Goal: Task Accomplishment & Management: Manage account settings

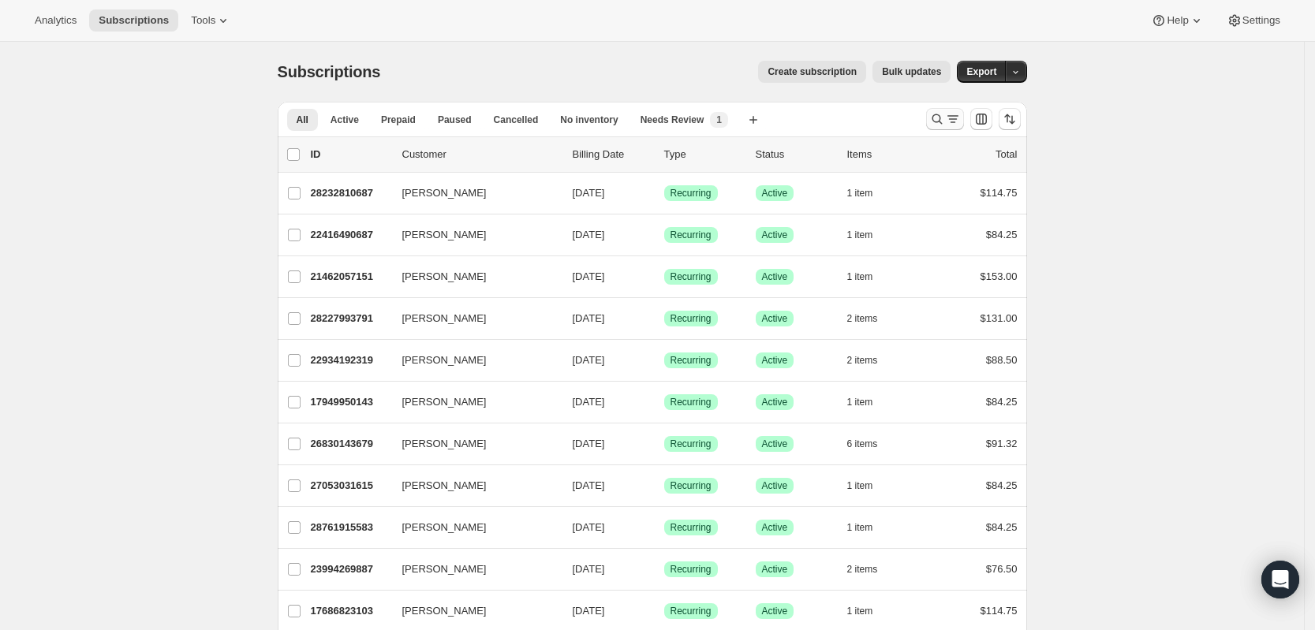
click at [957, 116] on icon "Search and filter results" at bounding box center [952, 116] width 11 height 2
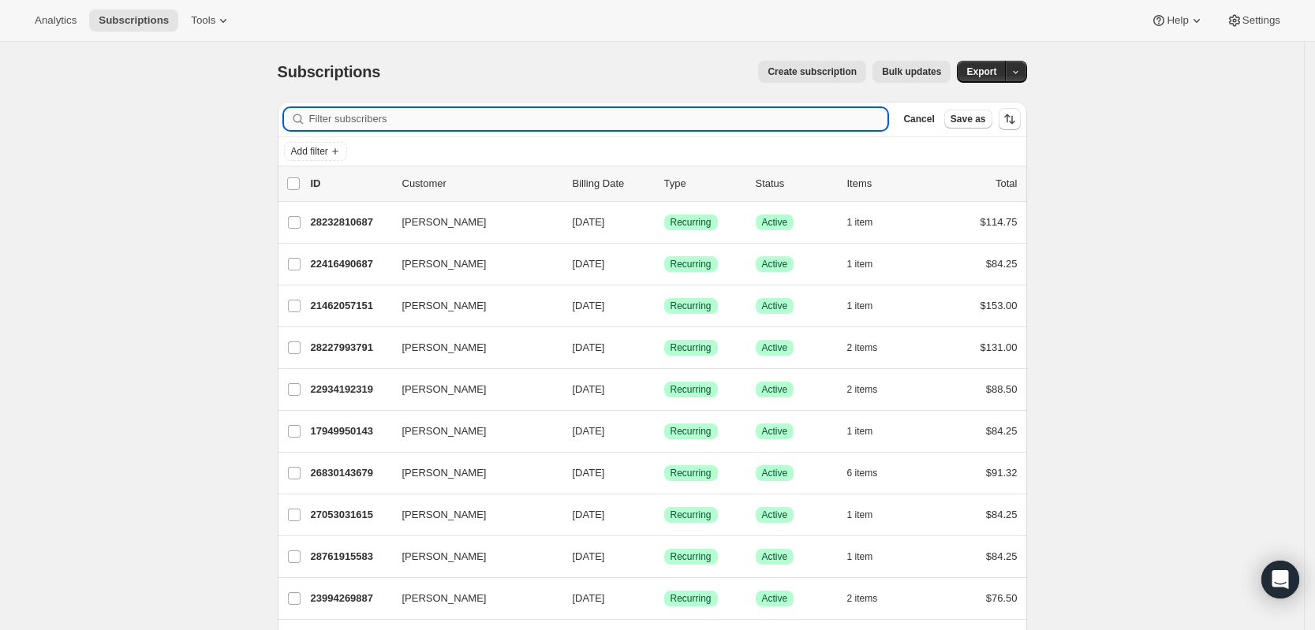
click at [651, 121] on input "Filter subscribers" at bounding box center [598, 119] width 579 height 22
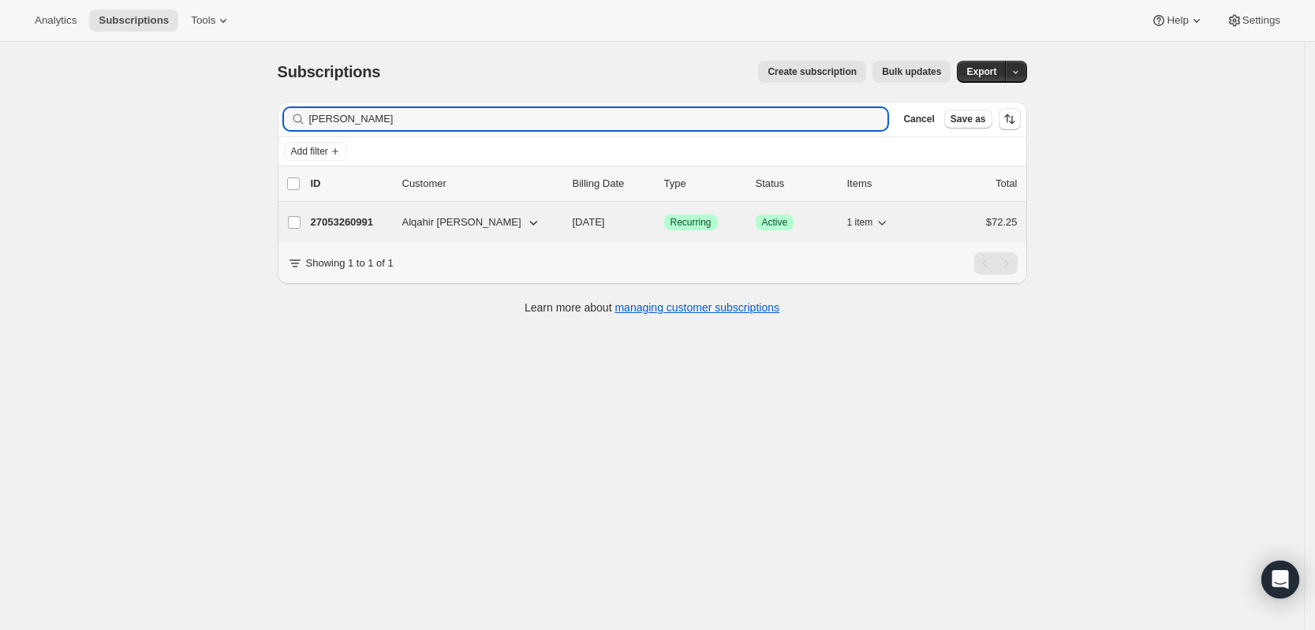
type input "[PERSON_NAME]"
click at [371, 218] on p "27053260991" at bounding box center [350, 223] width 79 height 16
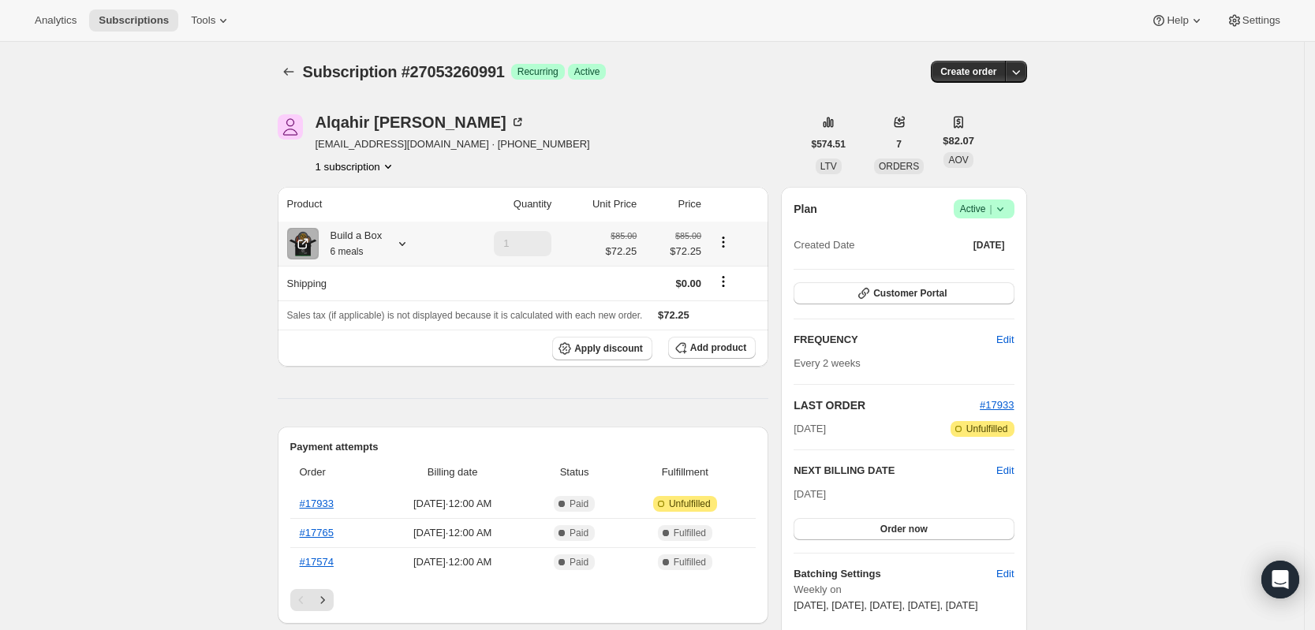
click at [410, 246] on icon at bounding box center [402, 244] width 16 height 16
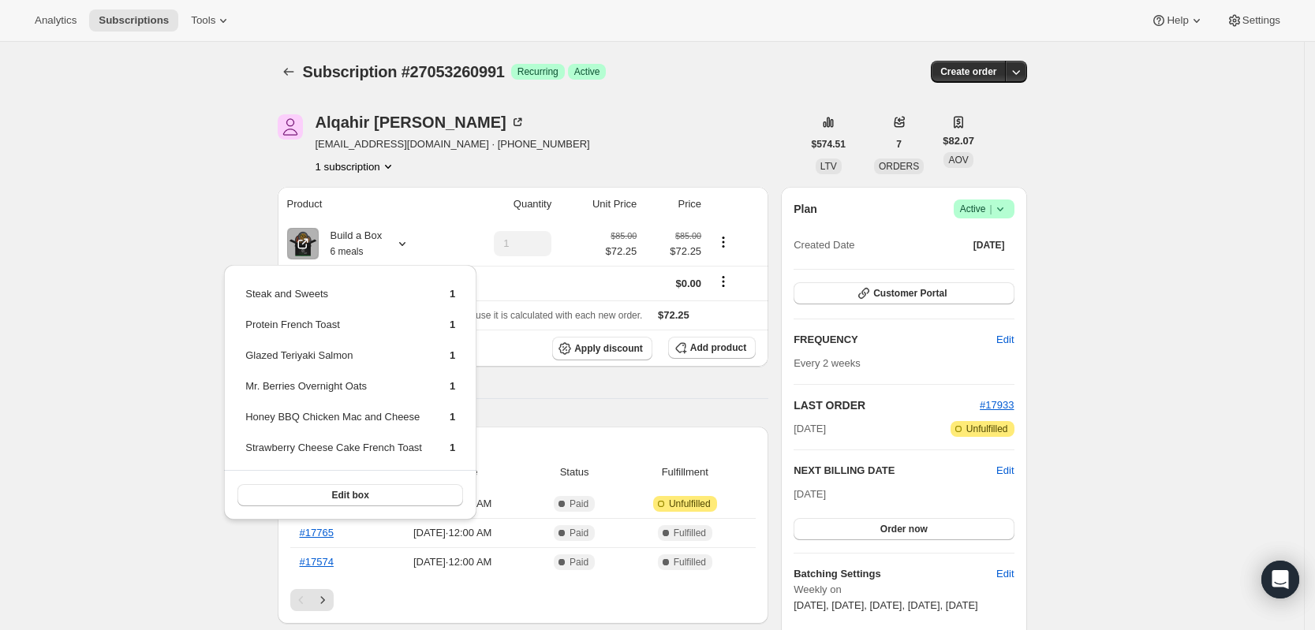
scroll to position [197, 0]
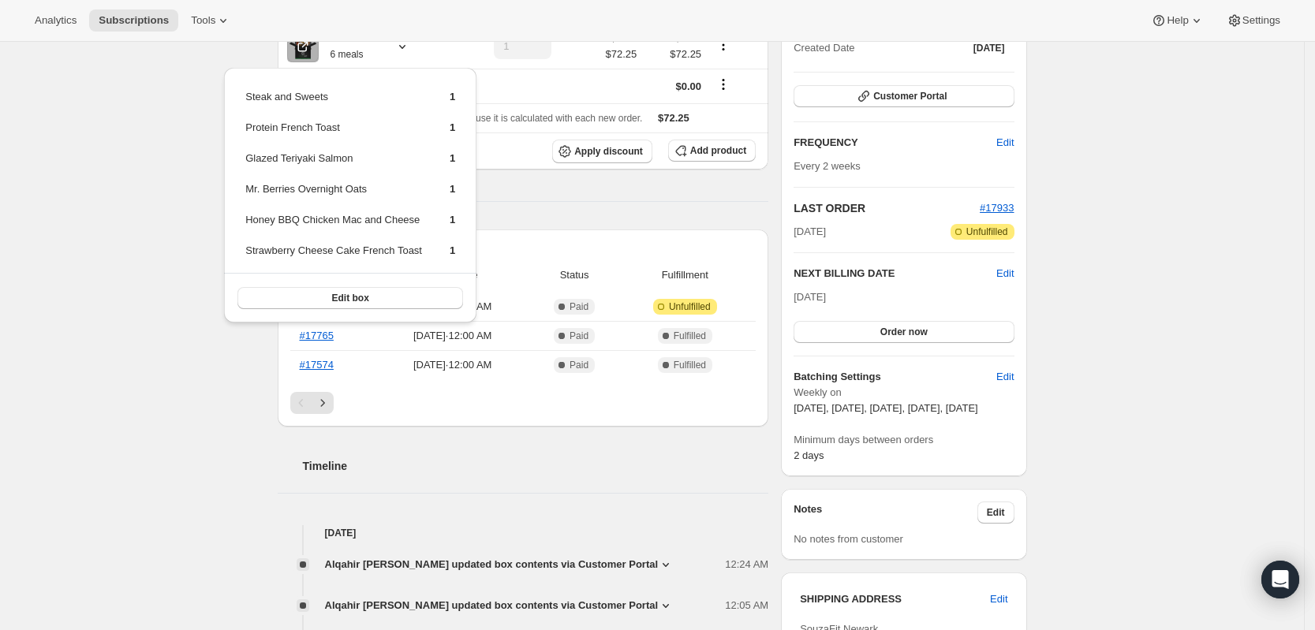
click at [521, 211] on div "Product Quantity Unit Price Price Build a Box 6 meals 1 $85.00 $72.25 $85.00 $7…" at bounding box center [523, 591] width 491 height 1203
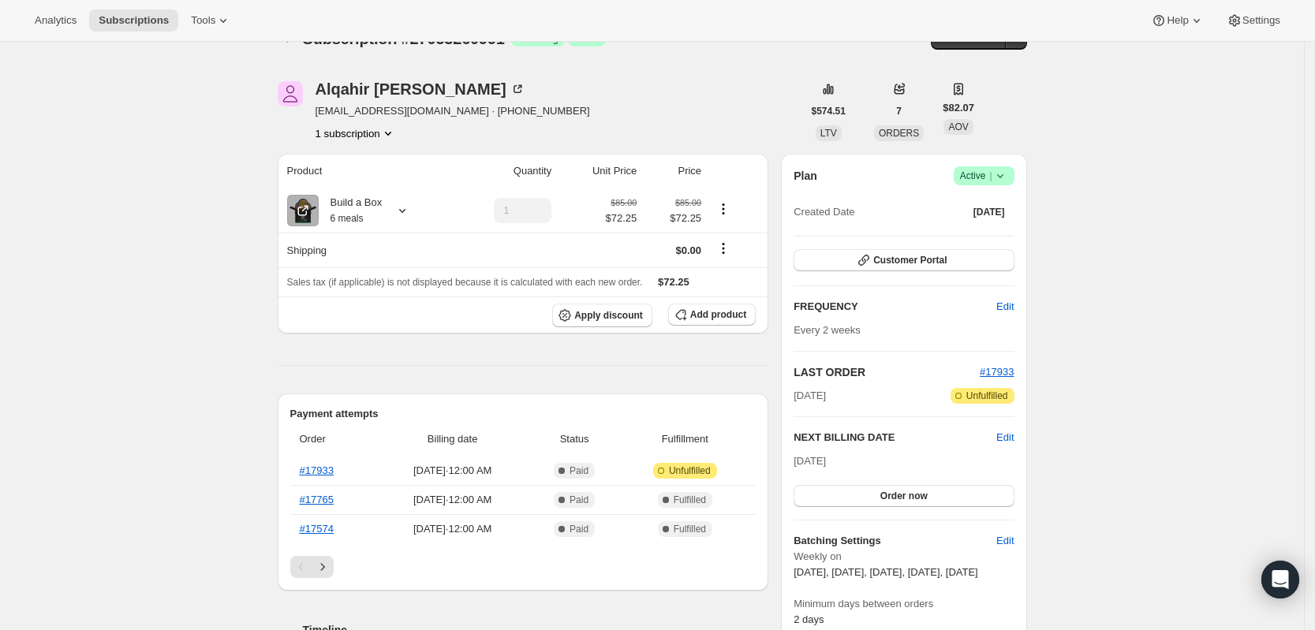
scroll to position [0, 0]
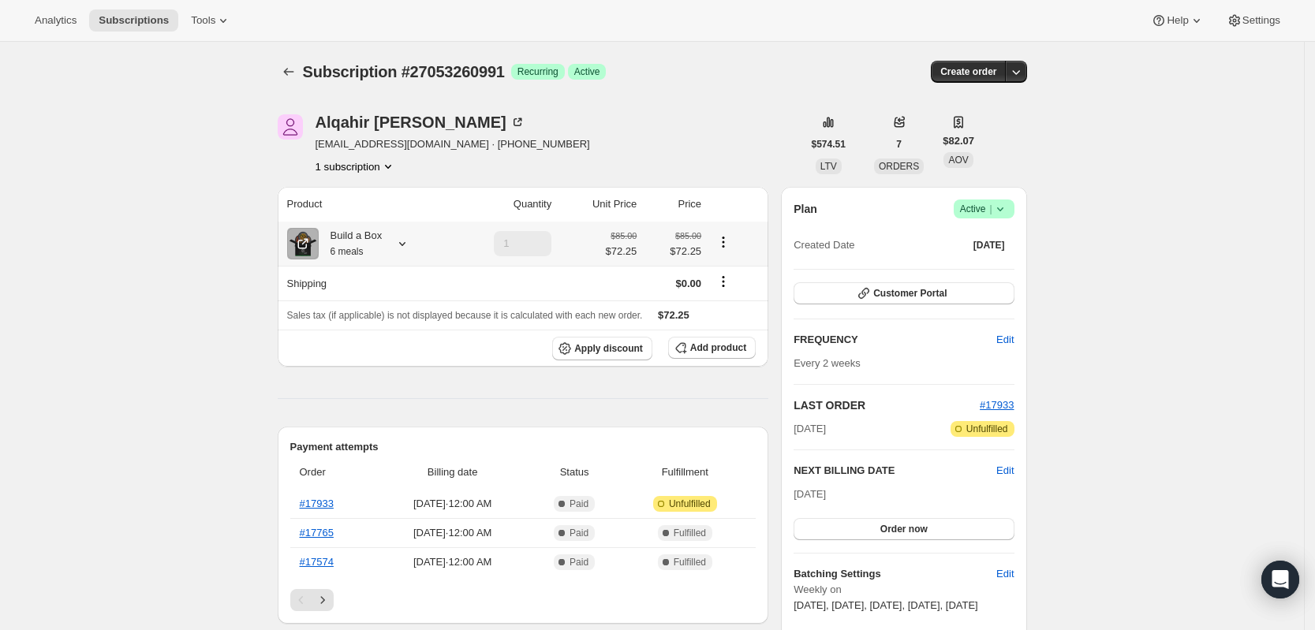
click at [409, 243] on icon at bounding box center [402, 244] width 16 height 16
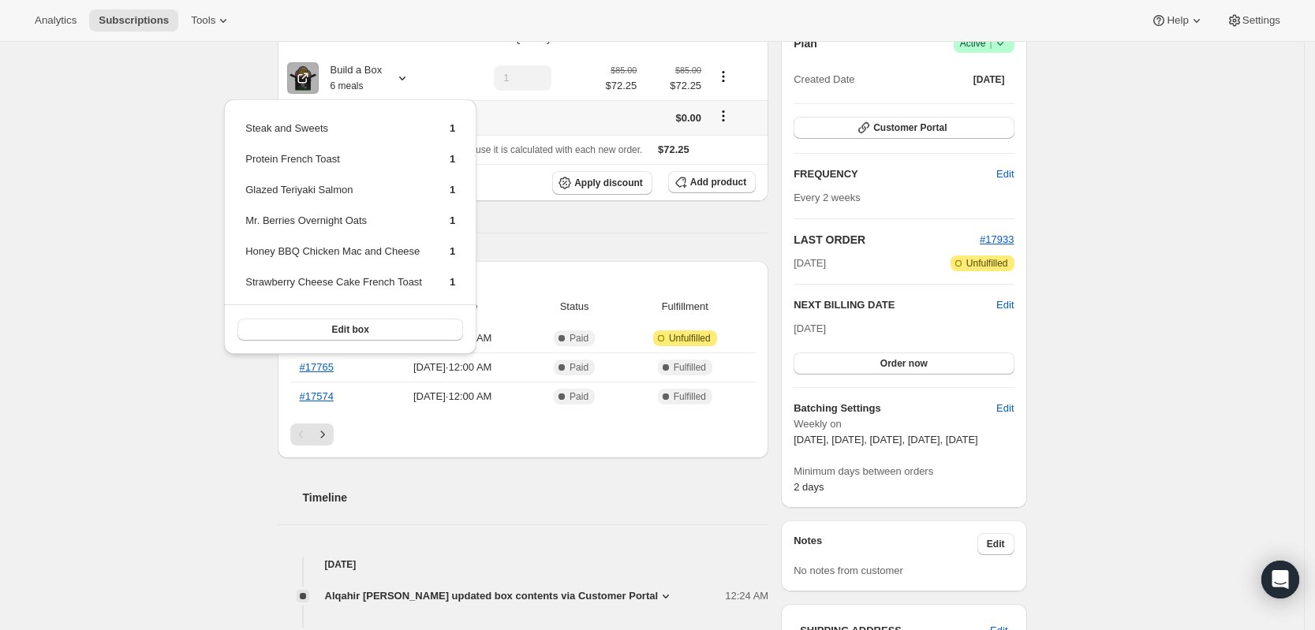
scroll to position [197, 0]
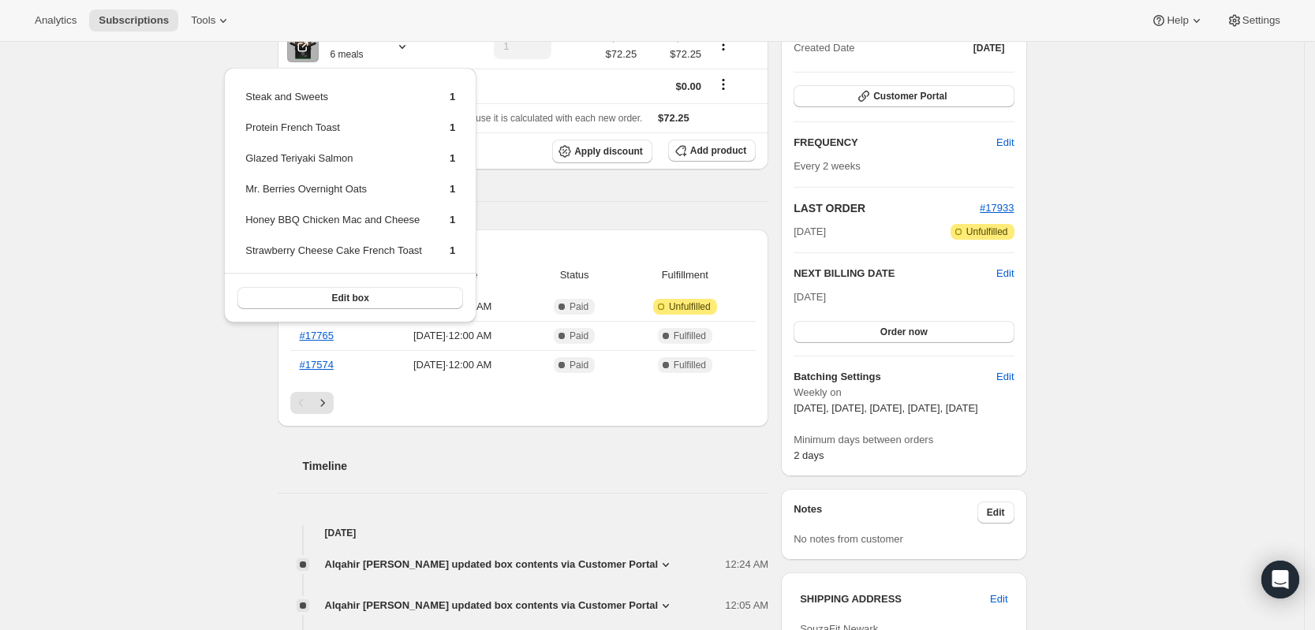
click at [614, 188] on div "Product Quantity Unit Price Price Build a Box 6 meals 1 $85.00 $72.25 $85.00 $7…" at bounding box center [523, 591] width 491 height 1203
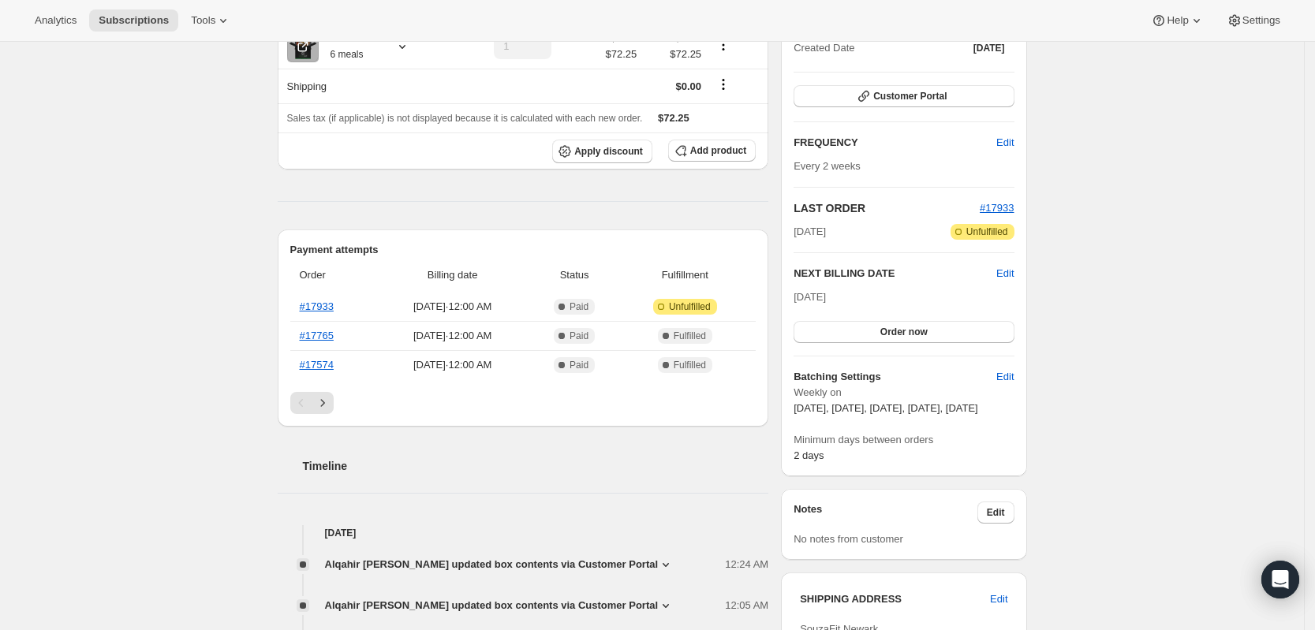
click at [418, 203] on div "Product Quantity Unit Price Price Build a Box 6 meals 1 $85.00 $72.25 $85.00 $7…" at bounding box center [523, 591] width 491 height 1203
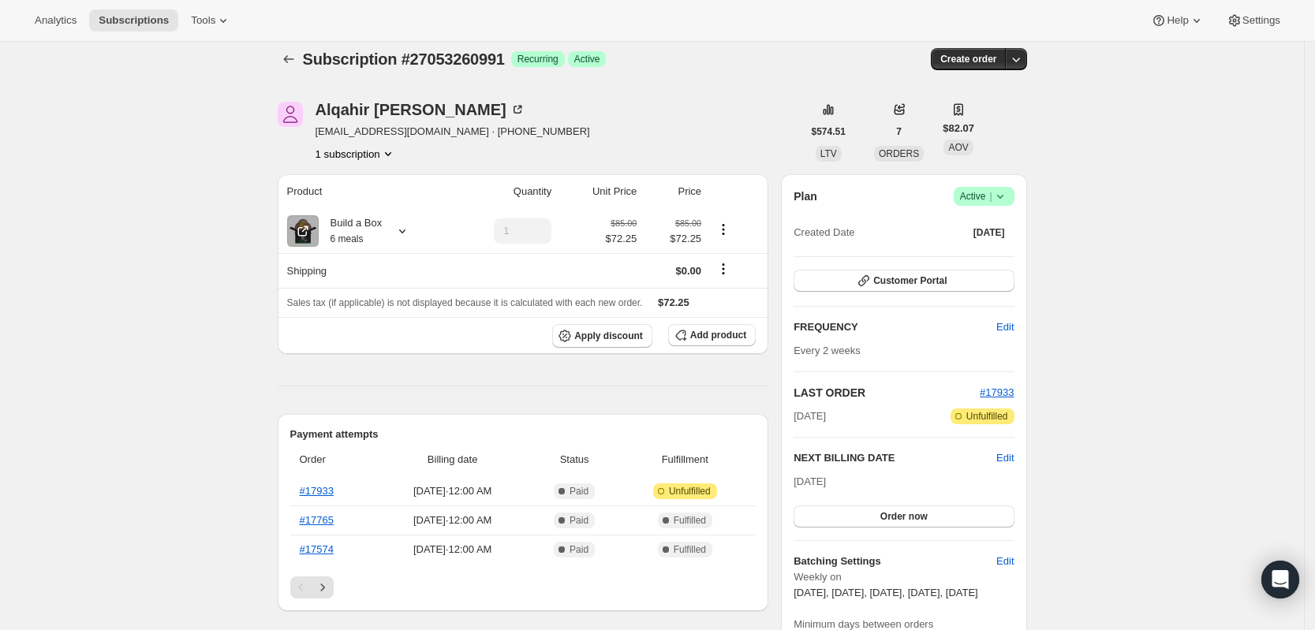
scroll to position [0, 0]
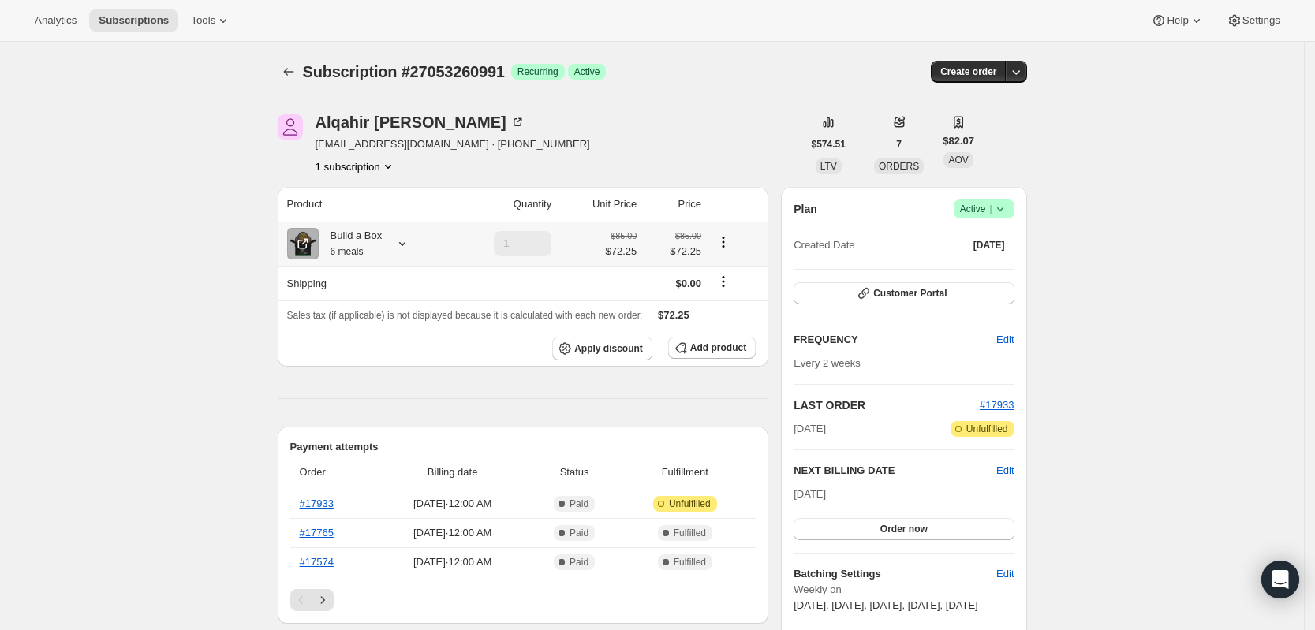
click at [410, 252] on icon at bounding box center [402, 244] width 16 height 16
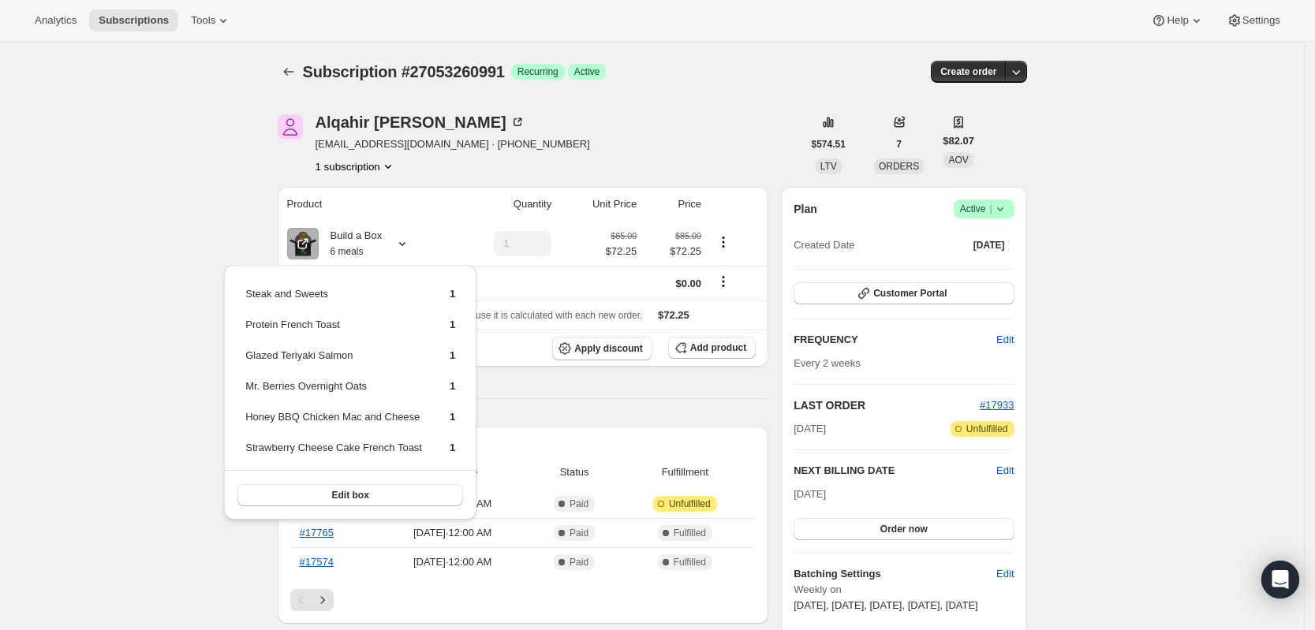
click at [558, 141] on div "Alqahir [PERSON_NAME] [EMAIL_ADDRESS][DOMAIN_NAME] · [PHONE_NUMBER] 1 subscript…" at bounding box center [540, 144] width 525 height 60
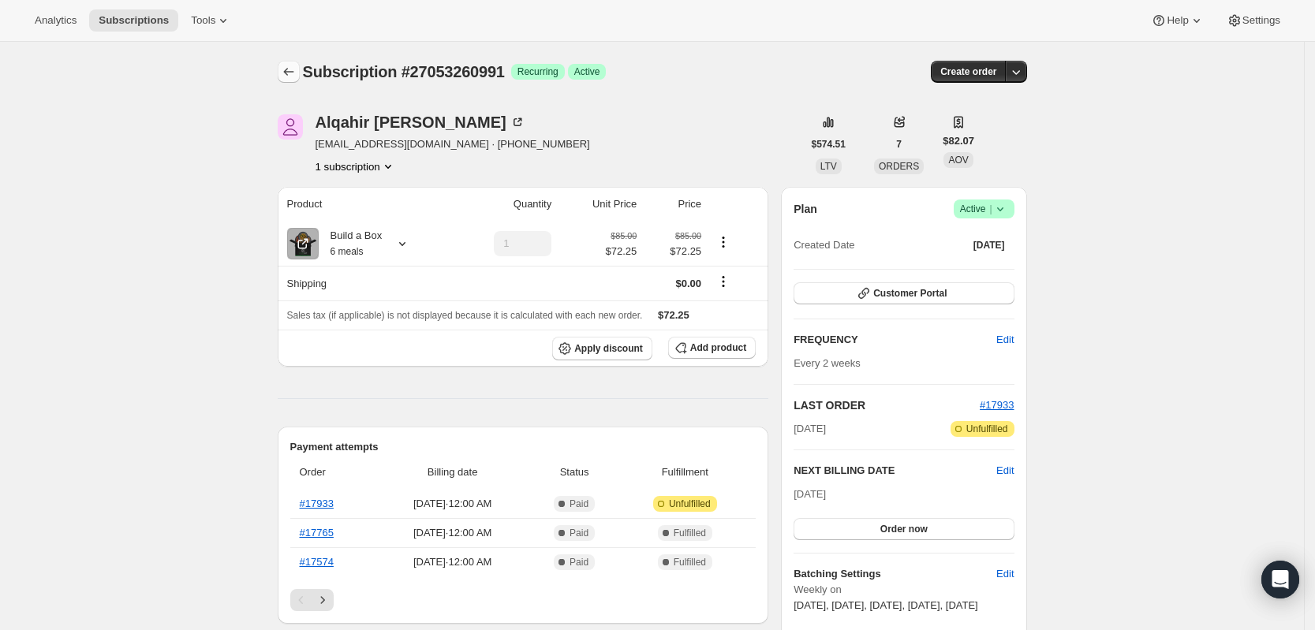
click at [290, 67] on icon "Subscriptions" at bounding box center [289, 72] width 16 height 16
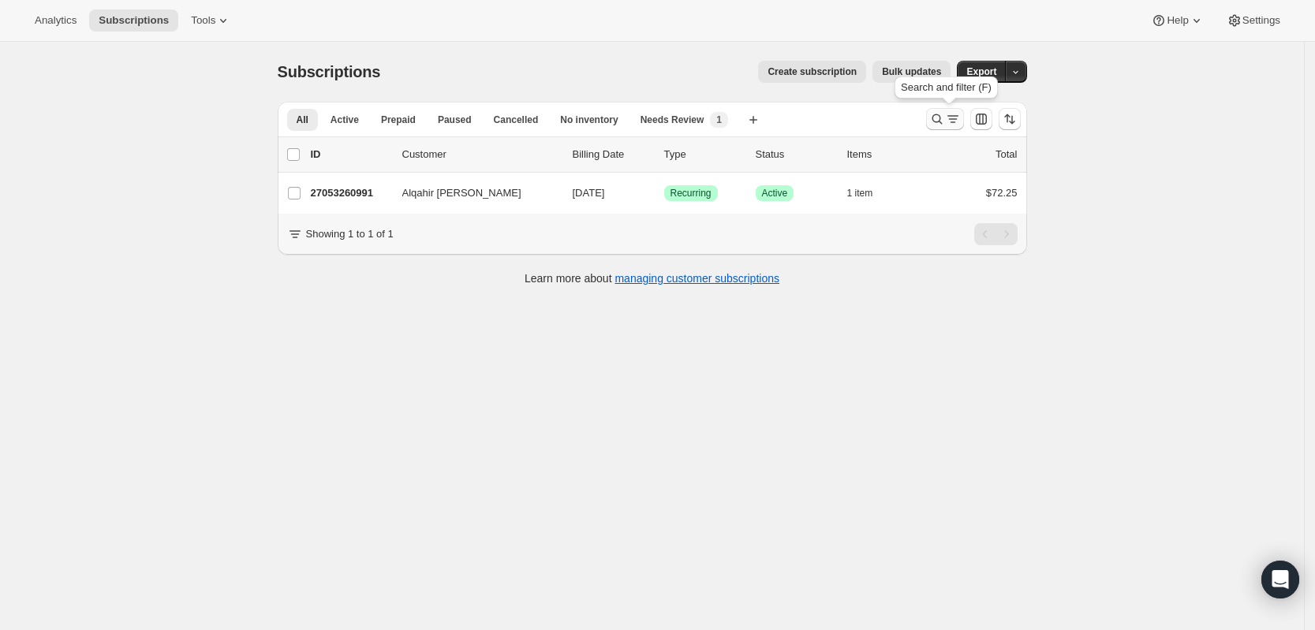
click at [958, 123] on icon "Search and filter results" at bounding box center [953, 119] width 16 height 16
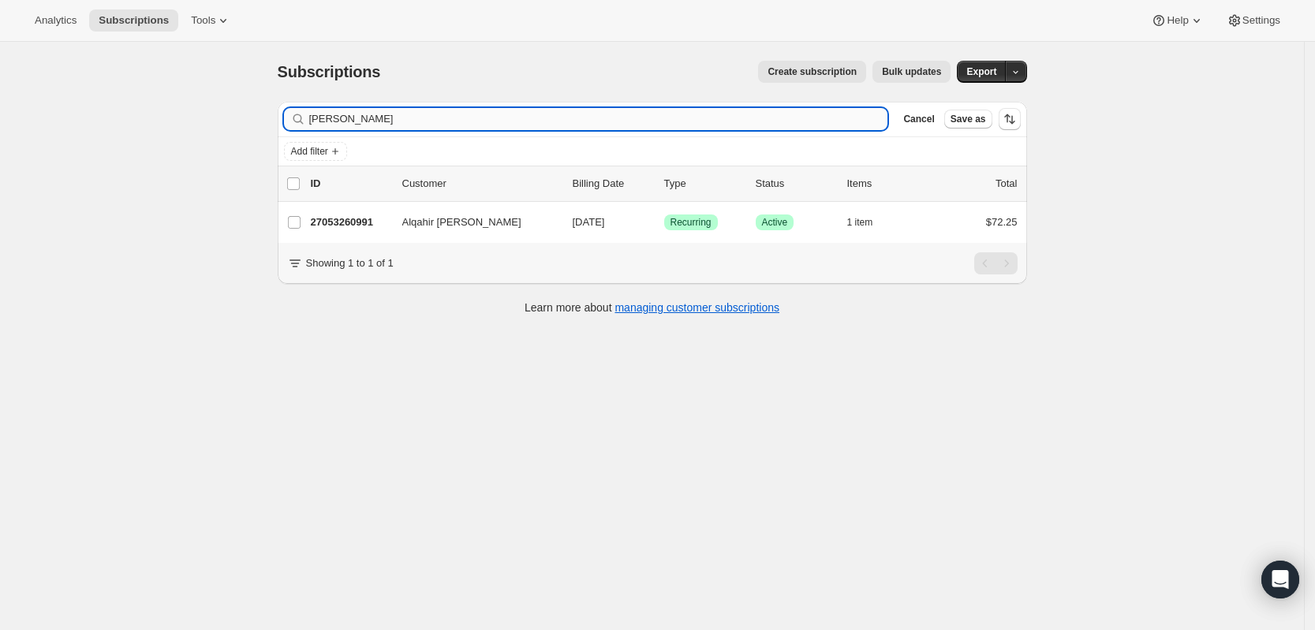
click at [839, 126] on input "[PERSON_NAME]" at bounding box center [598, 119] width 579 height 22
click at [838, 126] on input "[PERSON_NAME]" at bounding box center [598, 119] width 579 height 22
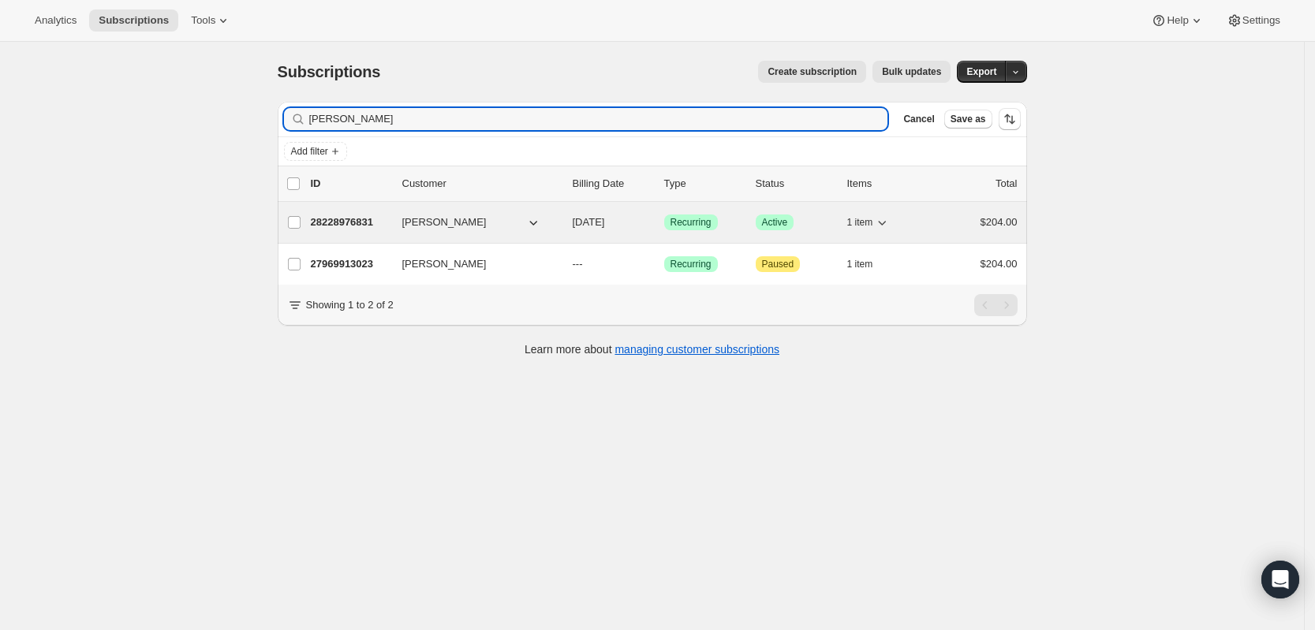
type input "[PERSON_NAME]"
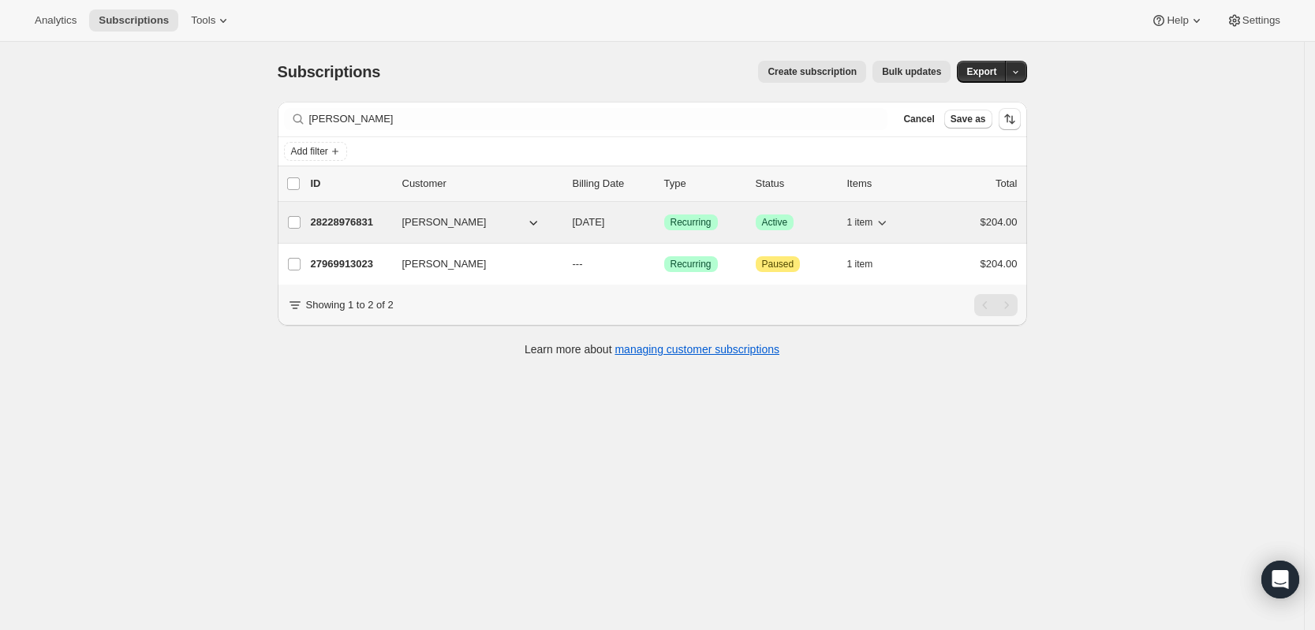
click at [340, 212] on div "28228976831 [PERSON_NAME] [DATE] Success Recurring Success Active 1 item $204.00" at bounding box center [664, 222] width 707 height 22
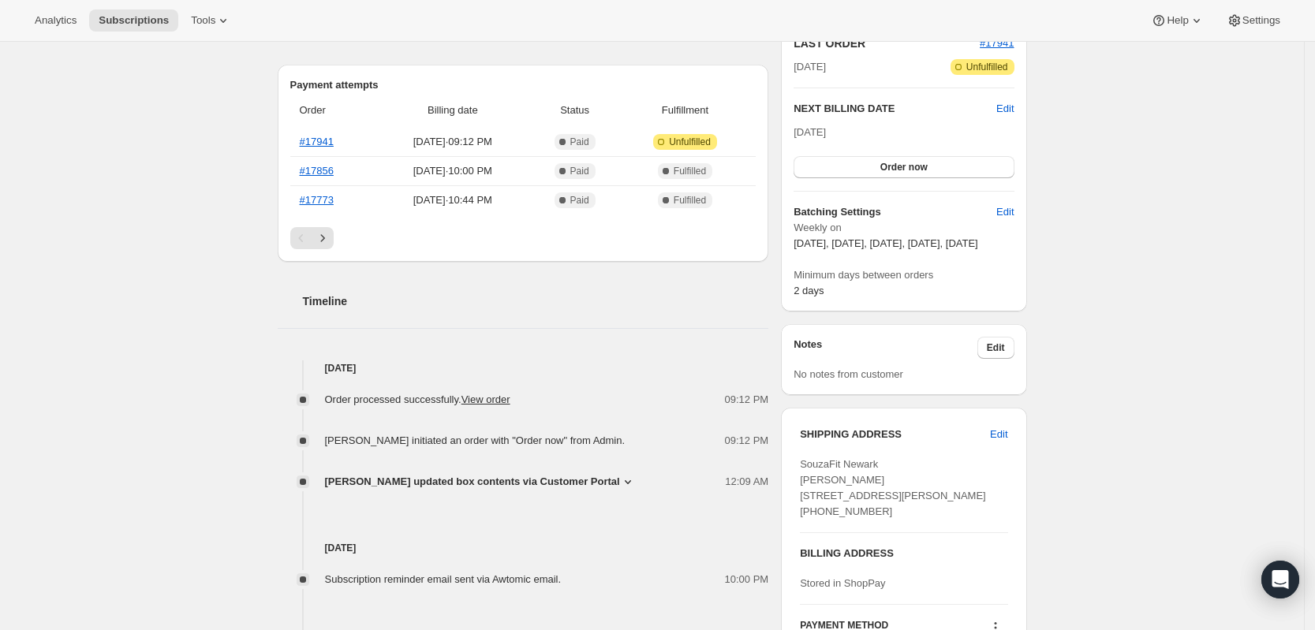
scroll to position [394, 0]
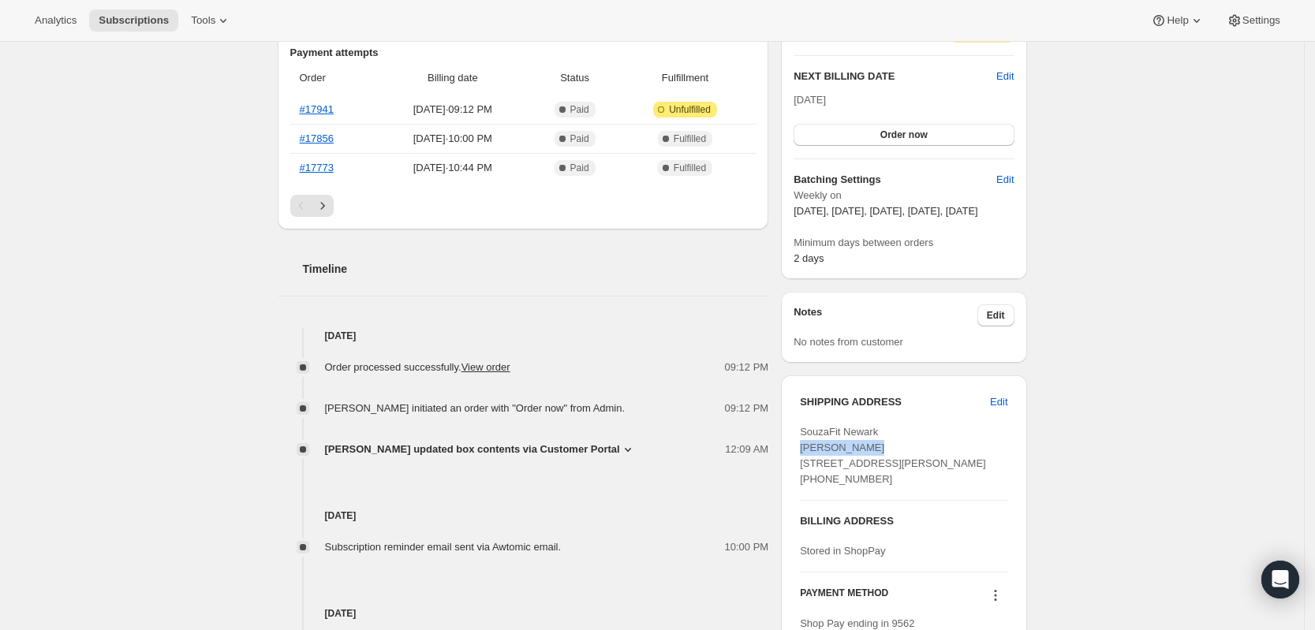
drag, startPoint x: 879, startPoint y: 463, endPoint x: 801, endPoint y: 465, distance: 78.1
click at [801, 465] on div "SHIPPING ADDRESS Edit SouzaFit [GEOGRAPHIC_DATA][PERSON_NAME] [STREET_ADDRESS][…" at bounding box center [903, 520] width 245 height 291
copy span "[PERSON_NAME]"
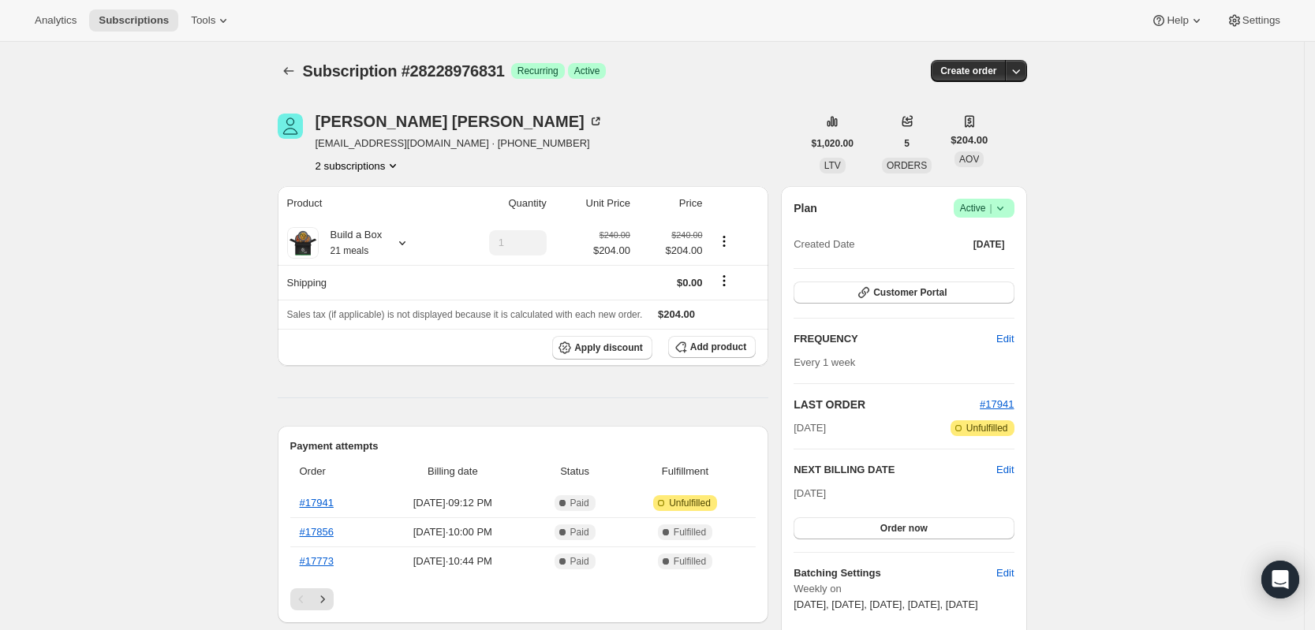
scroll to position [0, 0]
click at [406, 248] on icon at bounding box center [402, 244] width 16 height 16
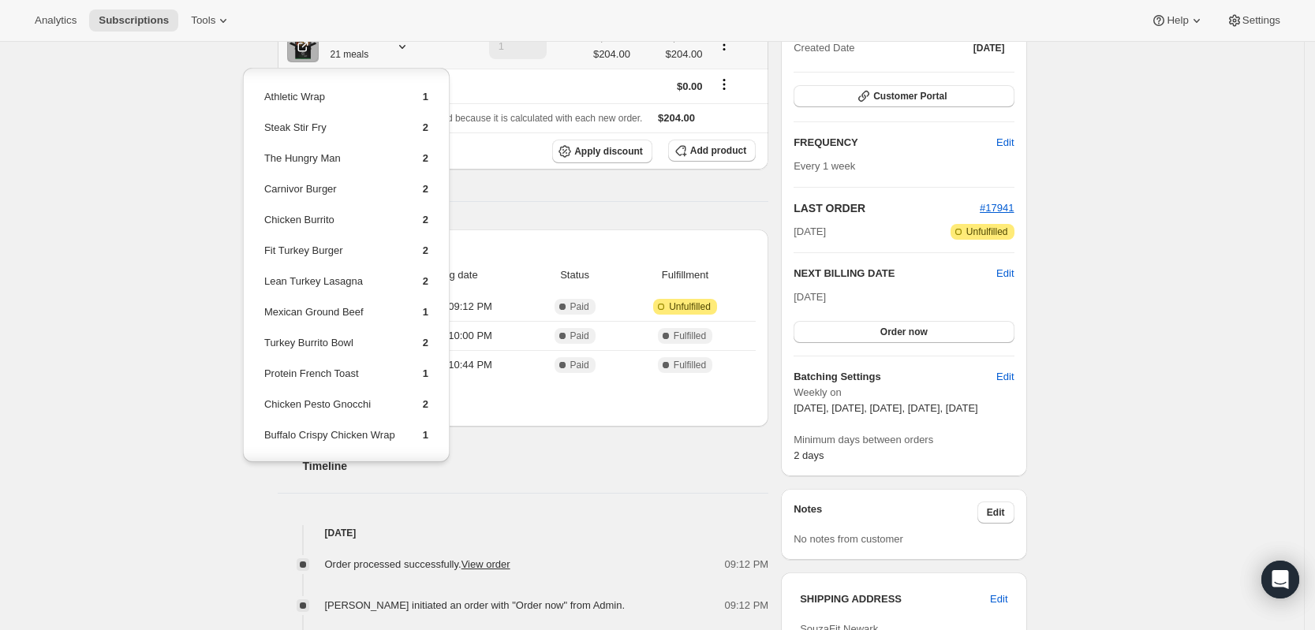
scroll to position [76, 0]
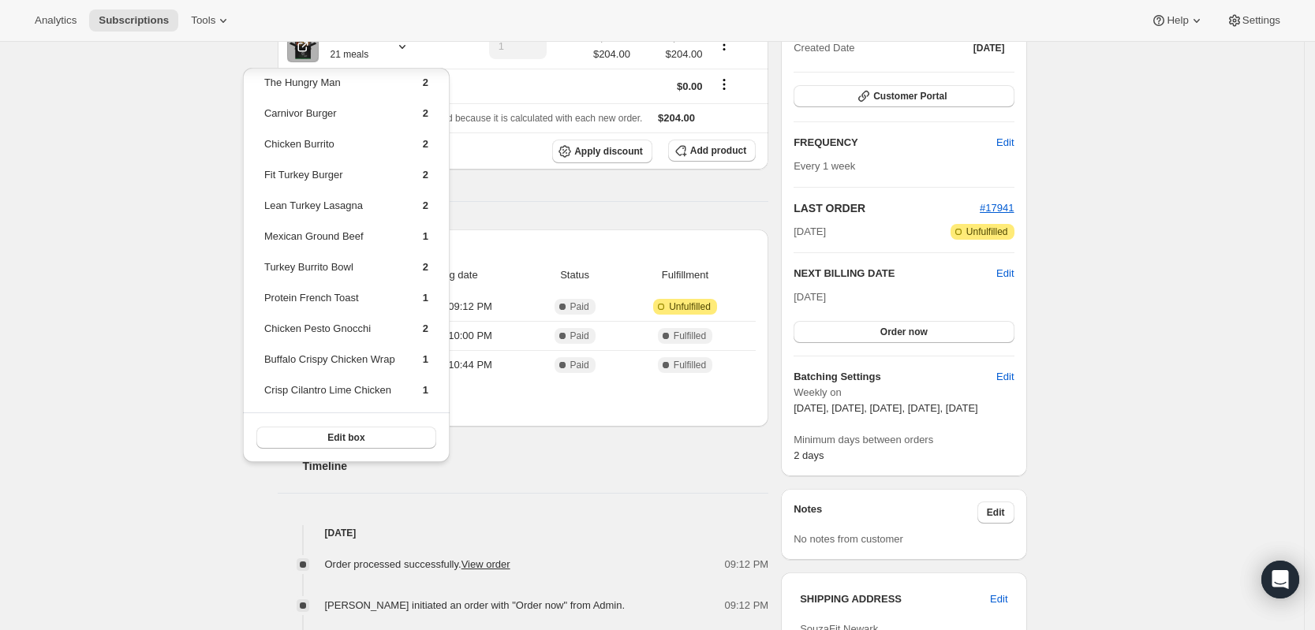
drag, startPoint x: 91, startPoint y: 129, endPoint x: 95, endPoint y: 102, distance: 27.1
click at [92, 129] on div "Subscription #28228976831. This page is ready Subscription #28228976831 Success…" at bounding box center [652, 639] width 1304 height 1589
